Goal: Download file/media

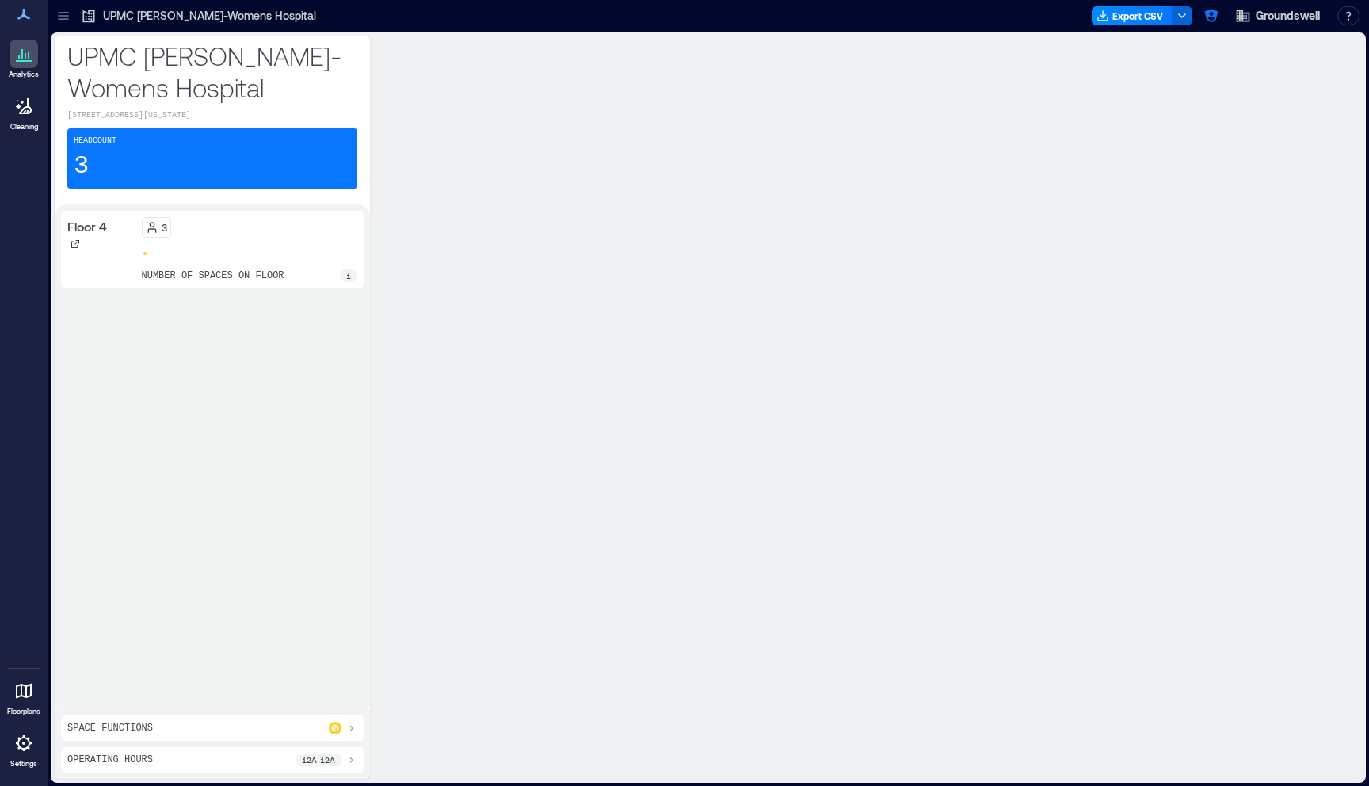
click at [62, 15] on icon at bounding box center [63, 16] width 10 height 2
click at [112, 105] on p "1 Floor" at bounding box center [149, 101] width 133 height 13
click at [124, 136] on div "Floor 4" at bounding box center [142, 150] width 166 height 29
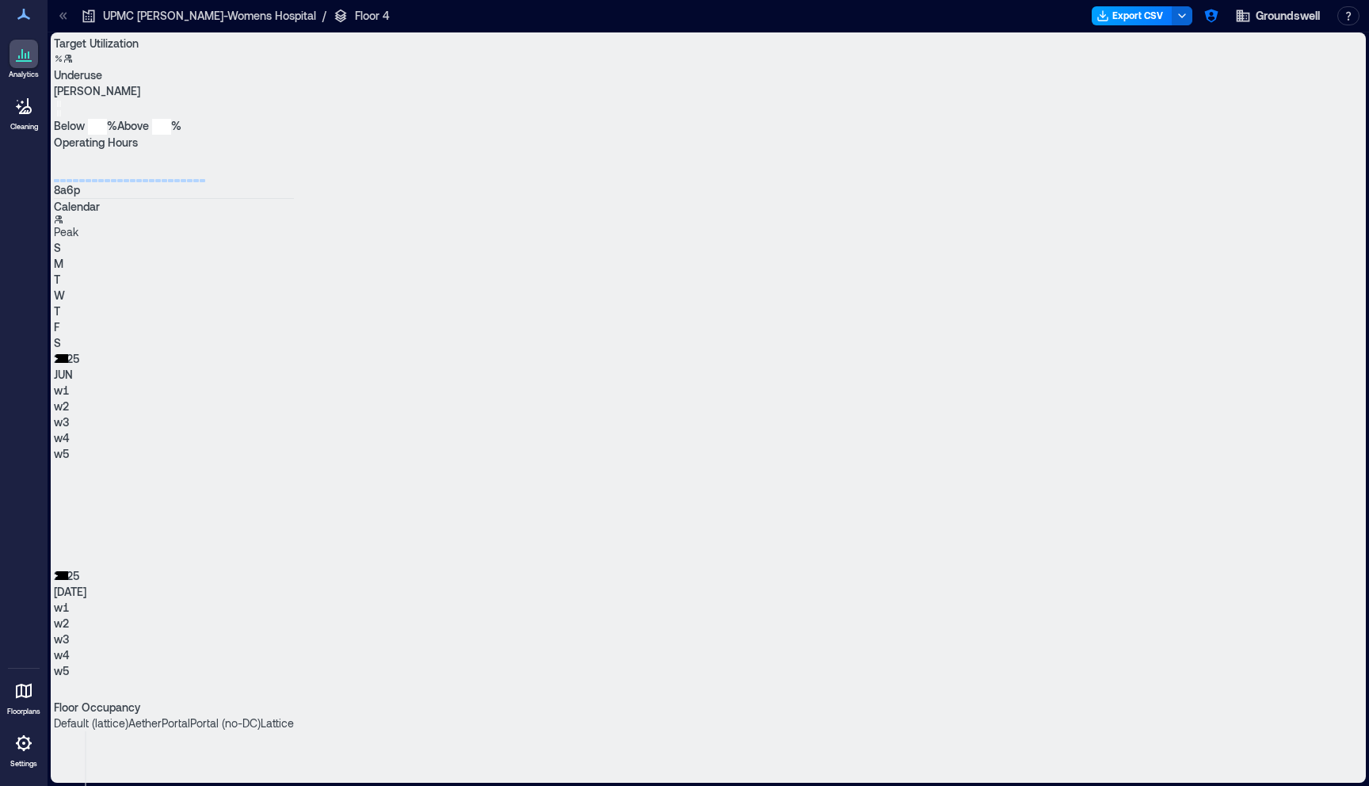
click at [1140, 20] on button "Export CSV" at bounding box center [1131, 15] width 81 height 19
click at [1165, 16] on button "Export CSV" at bounding box center [1131, 15] width 81 height 19
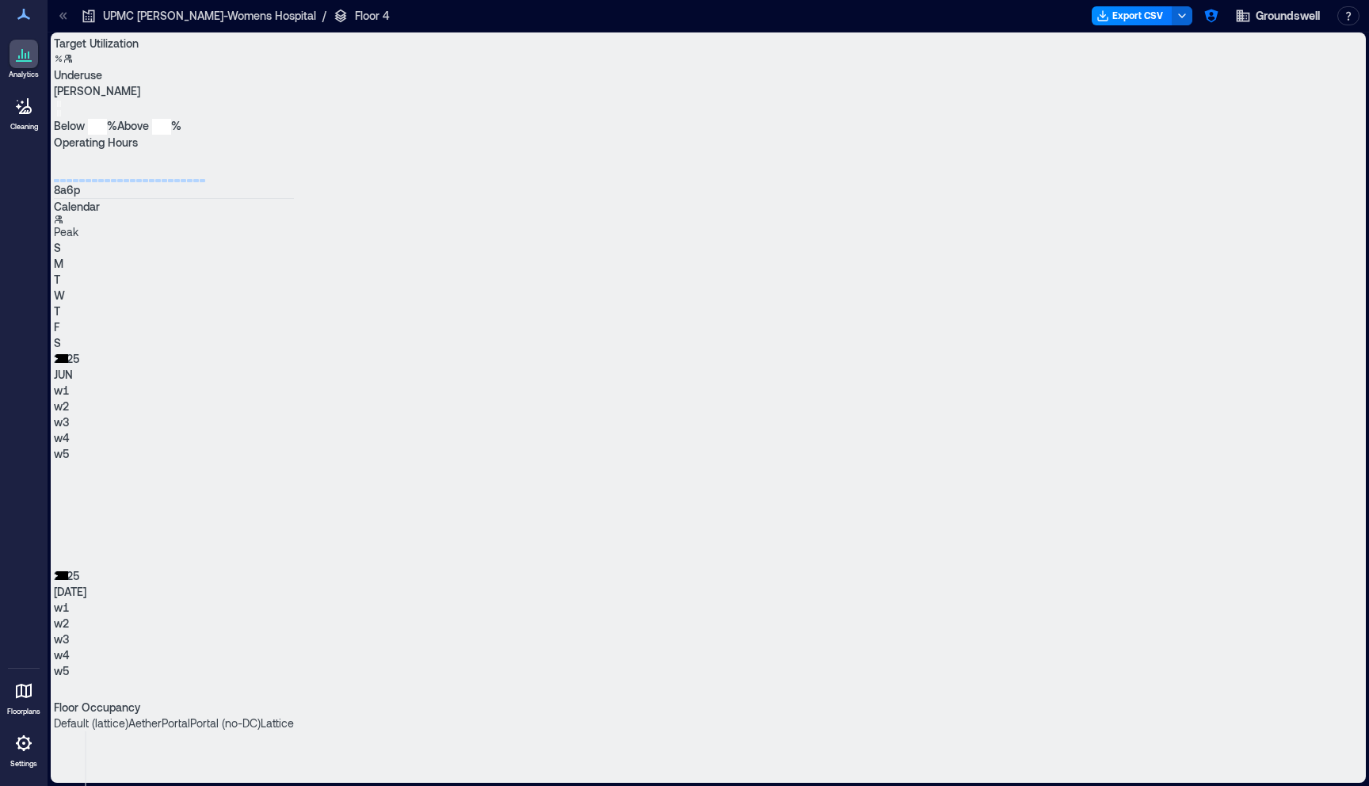
click at [1139, 14] on button "Export CSV" at bounding box center [1131, 15] width 81 height 19
click at [1144, 20] on button "Export CSV" at bounding box center [1131, 15] width 81 height 19
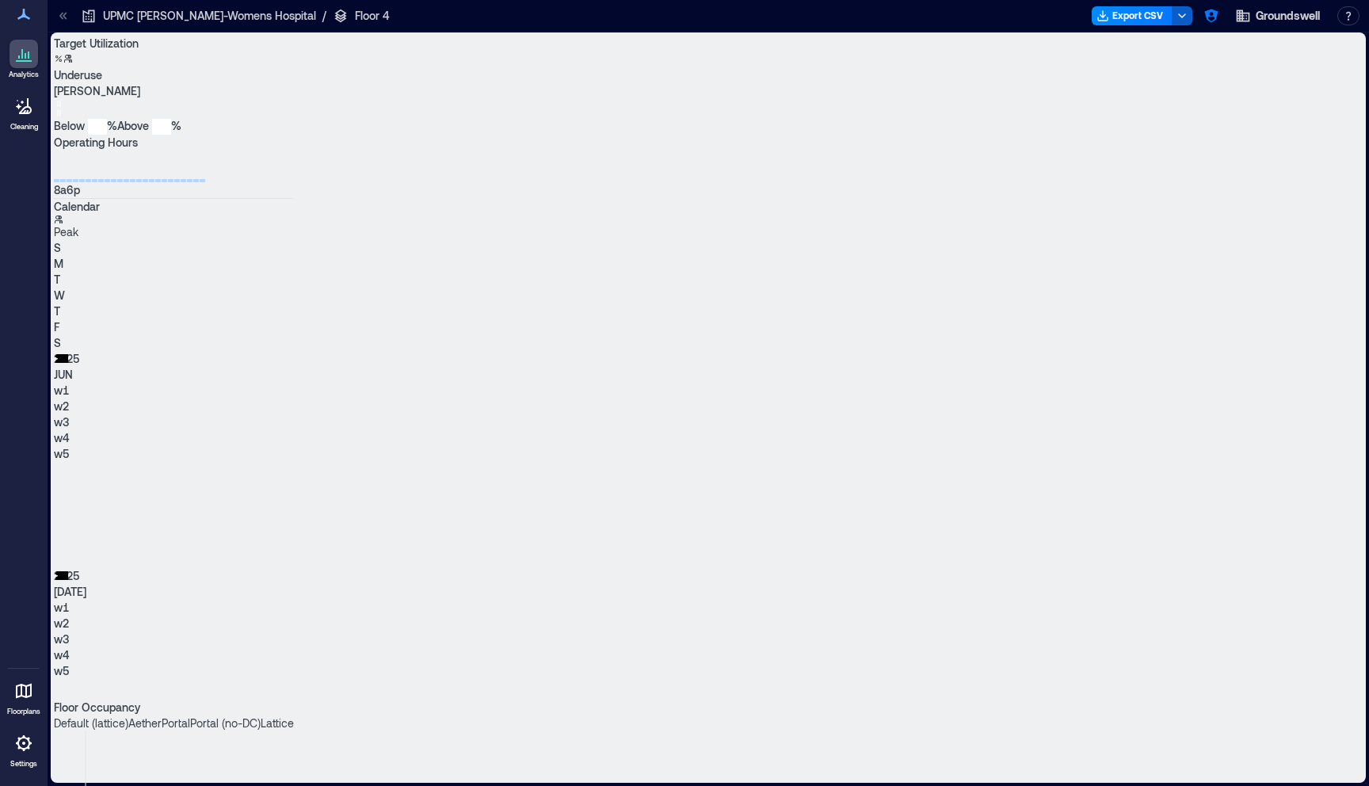
click at [1181, 21] on icon "button" at bounding box center [1181, 16] width 13 height 13
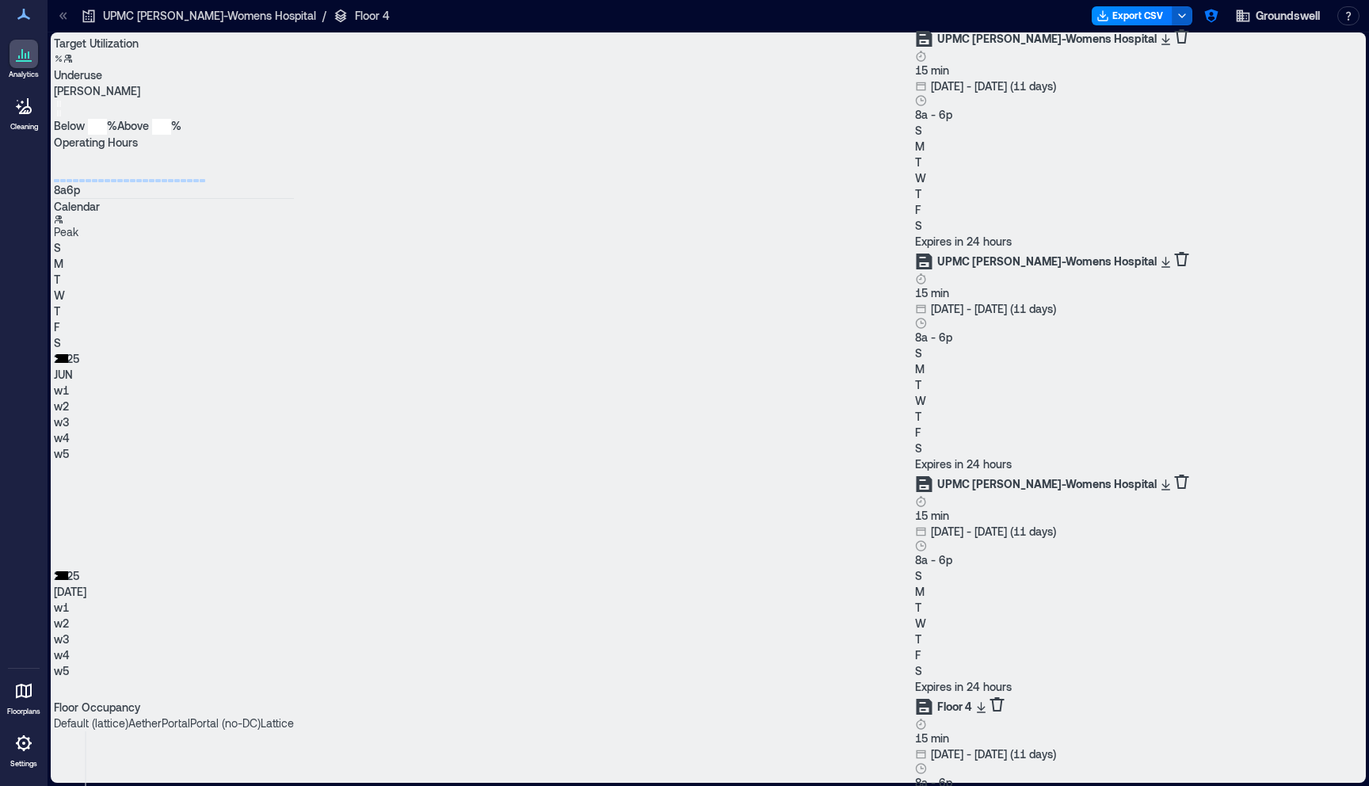
click at [1181, 19] on icon "button" at bounding box center [1181, 16] width 13 height 13
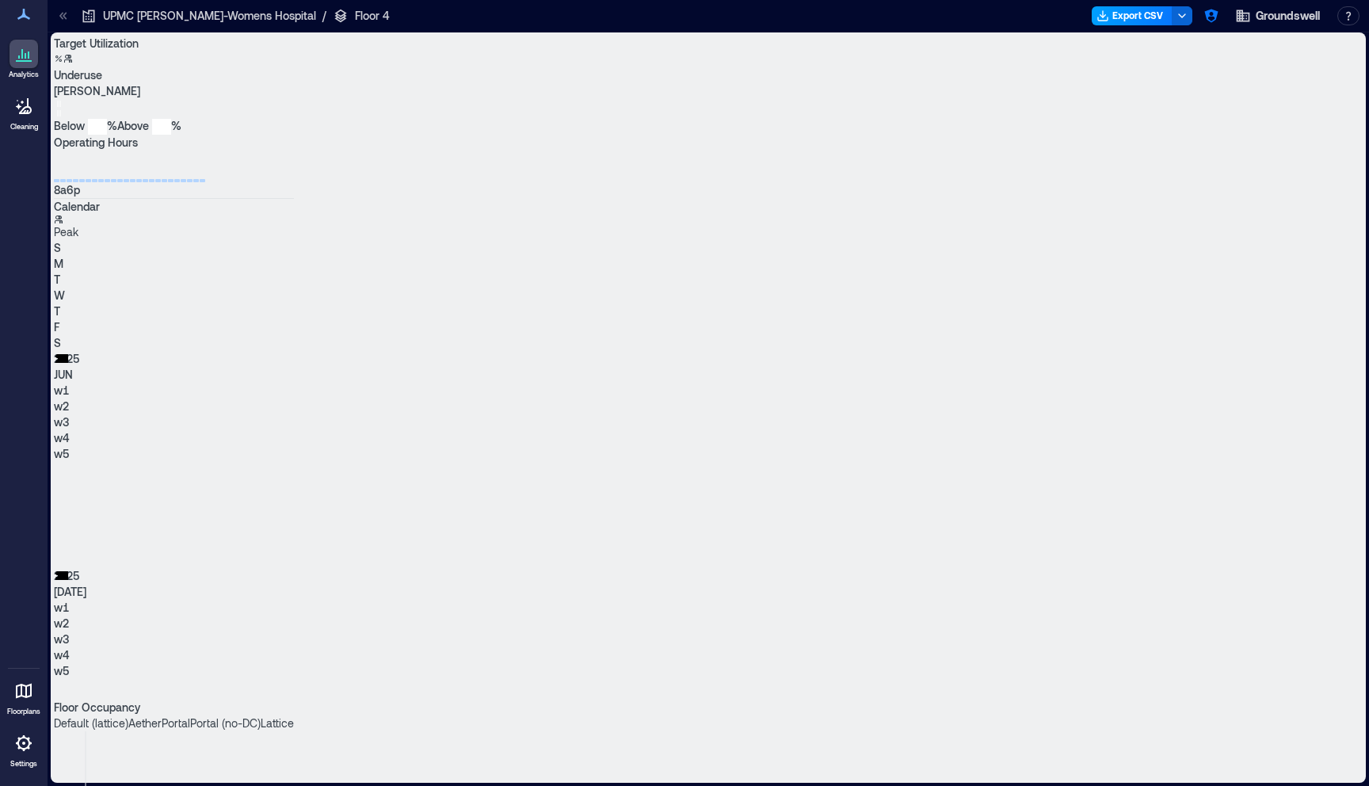
click at [1151, 16] on button "Export CSV" at bounding box center [1131, 15] width 81 height 19
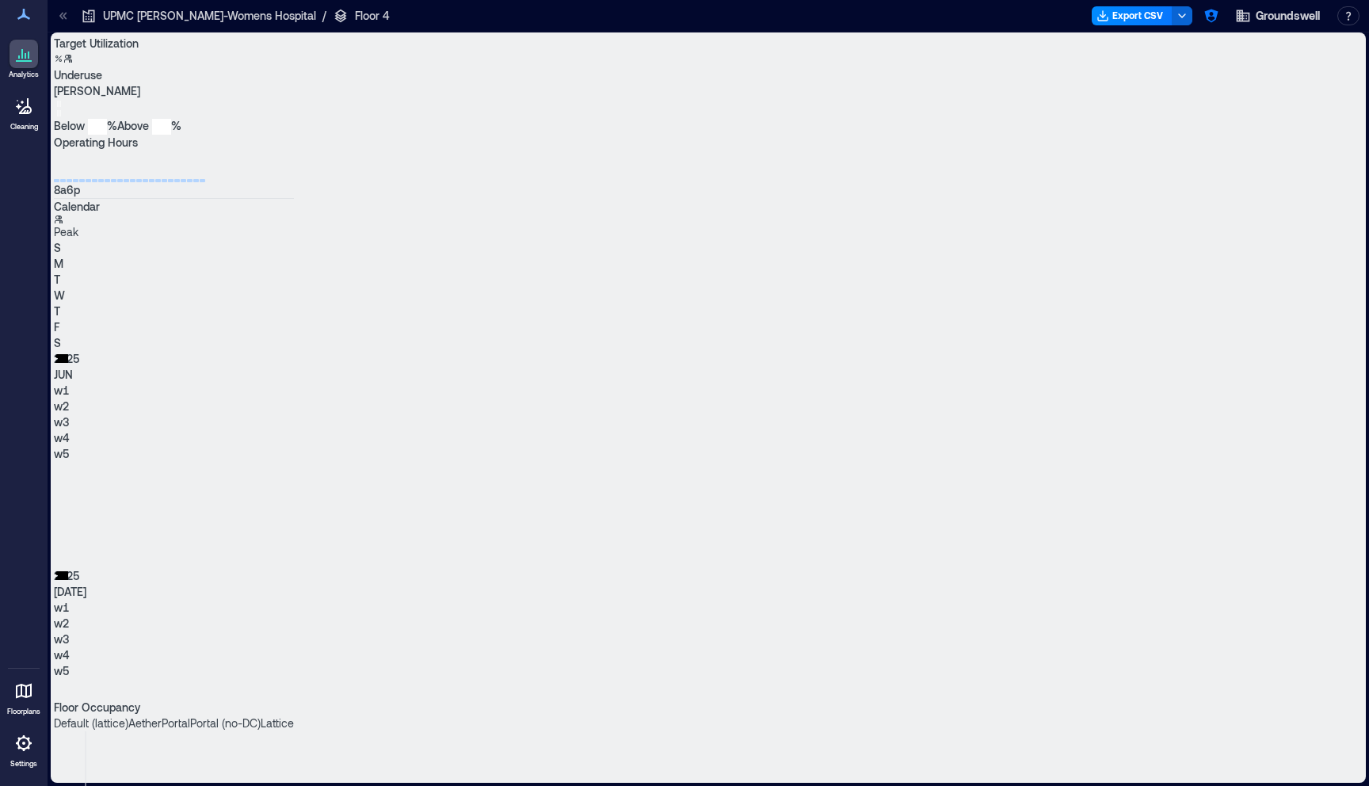
click at [147, 150] on div "Floor 4" at bounding box center [142, 148] width 166 height 25
click at [1148, 17] on button "Export CSV" at bounding box center [1131, 15] width 81 height 19
click at [1136, 17] on button "Export CSV" at bounding box center [1131, 15] width 81 height 19
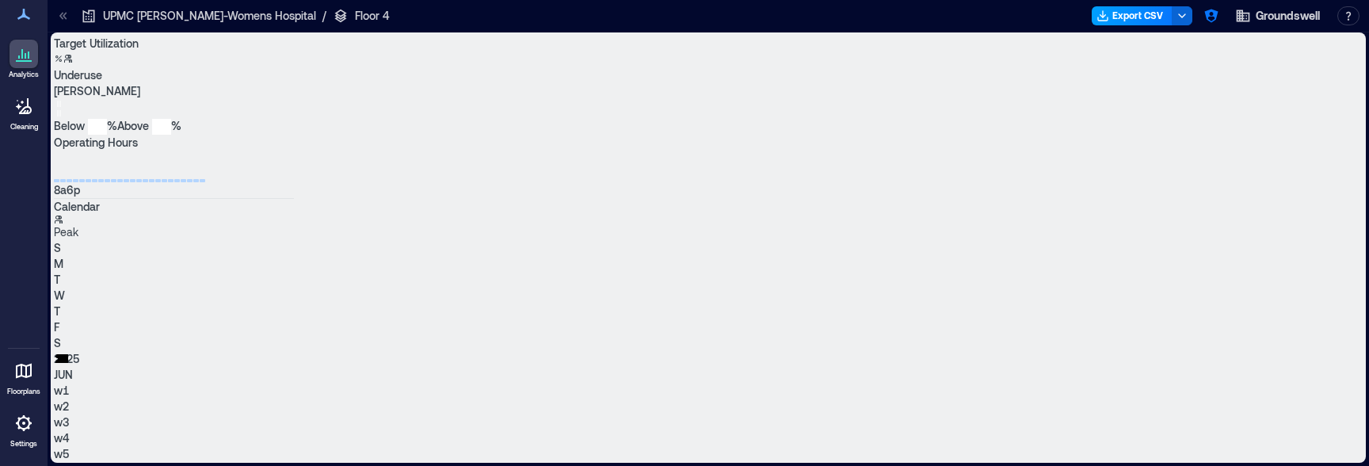
click at [1150, 15] on button "Export CSV" at bounding box center [1131, 15] width 81 height 19
click at [1141, 21] on button "Export CSV" at bounding box center [1131, 15] width 81 height 19
click at [1136, 18] on button "Export CSV" at bounding box center [1131, 15] width 81 height 19
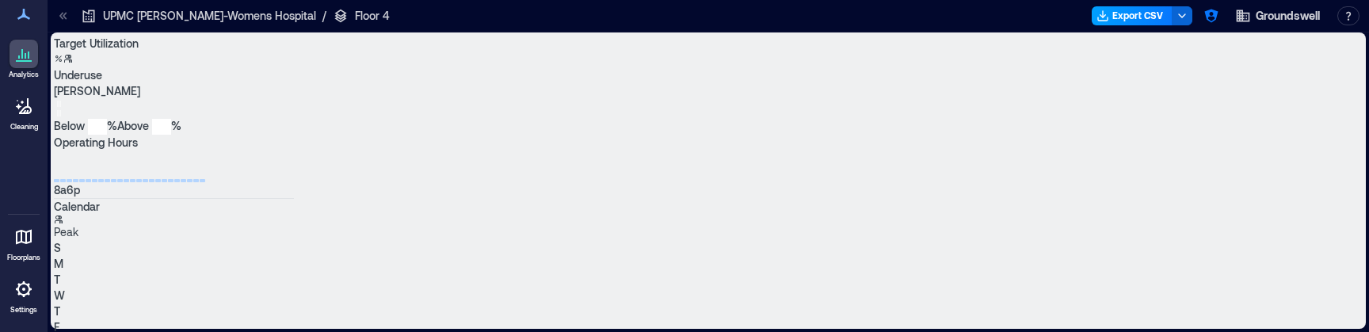
click at [1156, 15] on button "Export CSV" at bounding box center [1131, 15] width 81 height 19
